Goal: Find specific page/section: Find specific page/section

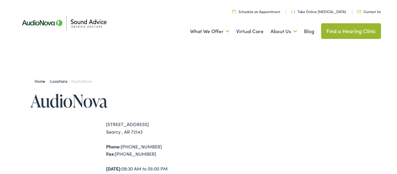
click at [361, 31] on link "Find a Hearing Clinic" at bounding box center [351, 31] width 60 height 16
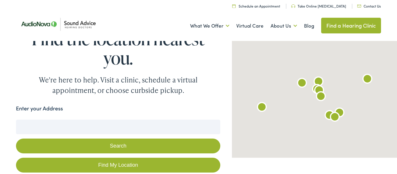
click at [72, 129] on input "Enter your Address" at bounding box center [118, 127] width 204 height 15
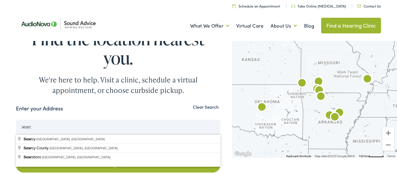
type input "[PERSON_NAME]"
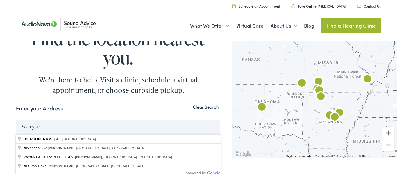
type input "Searcy, ar"
click at [16, 139] on button "Search" at bounding box center [118, 146] width 204 height 15
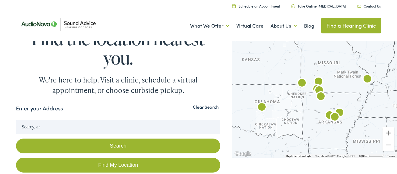
click at [119, 146] on button "Search" at bounding box center [118, 146] width 204 height 15
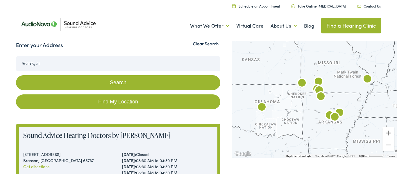
scroll to position [65, 0]
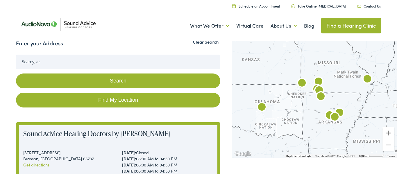
click at [341, 112] on img "AudioNova" at bounding box center [335, 118] width 14 height 14
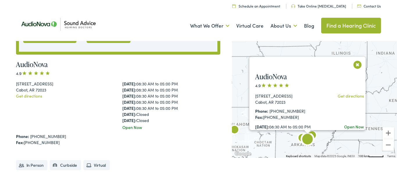
scroll to position [283, 0]
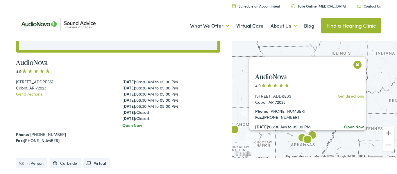
click at [314, 135] on img "AudioNova" at bounding box center [312, 136] width 14 height 14
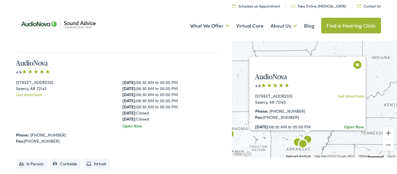
scroll to position [1336, 0]
